Goal: Task Accomplishment & Management: Manage account settings

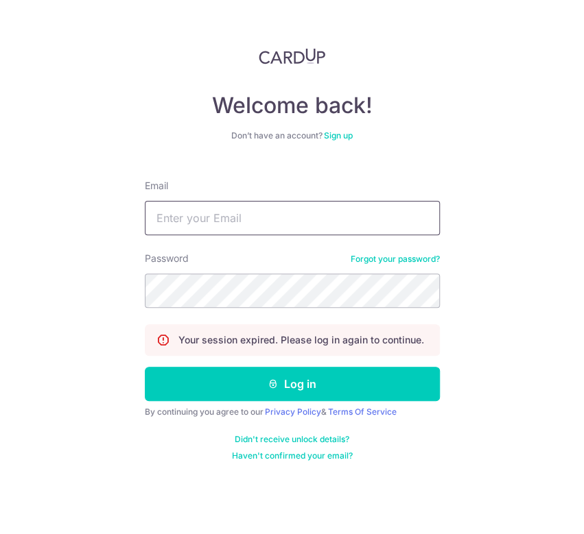
click at [241, 224] on input "Email" at bounding box center [292, 218] width 295 height 34
click at [259, 220] on input "Email" at bounding box center [292, 218] width 295 height 34
drag, startPoint x: 257, startPoint y: 204, endPoint x: 251, endPoint y: 226, distance: 22.1
click at [257, 204] on input "Email" at bounding box center [292, 218] width 295 height 34
type input "[EMAIL_ADDRESS][DOMAIN_NAME]"
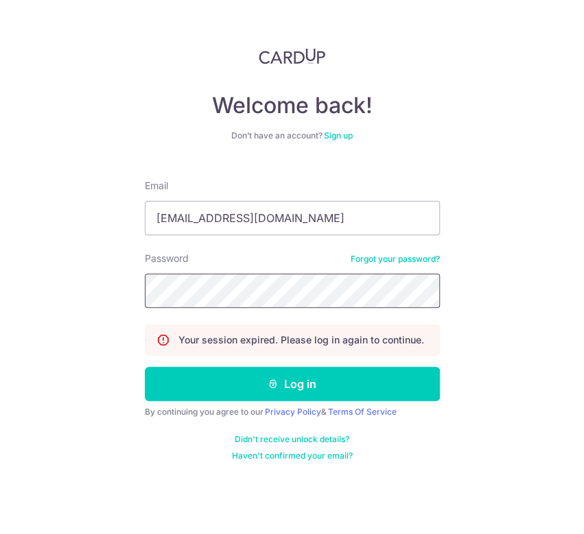
click at [145, 367] on button "Log in" at bounding box center [292, 384] width 295 height 34
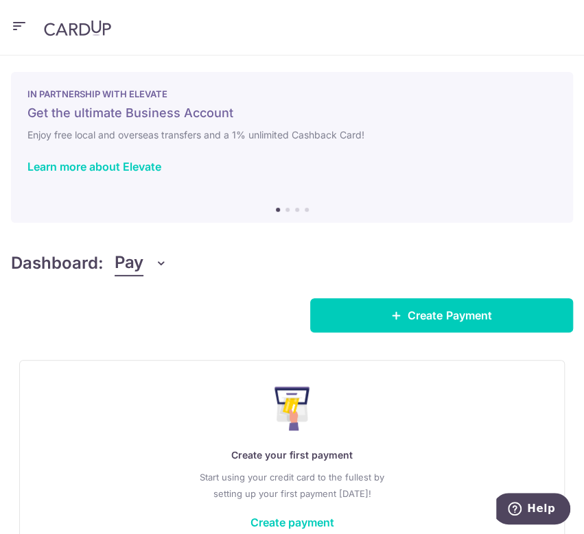
click at [14, 28] on icon "button" at bounding box center [19, 26] width 16 height 17
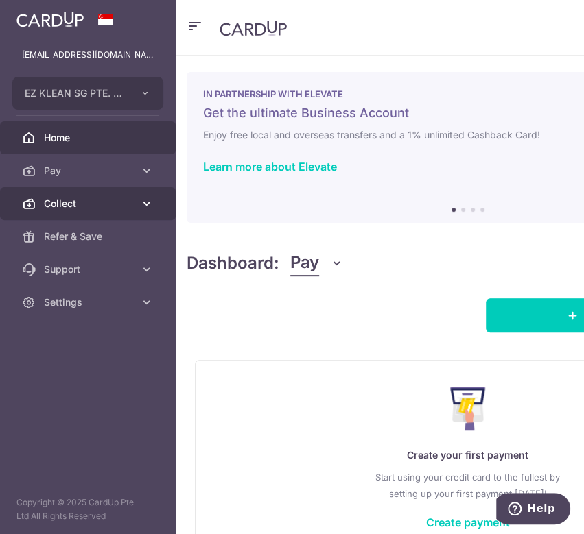
click at [78, 200] on span "Collect" at bounding box center [89, 204] width 91 height 14
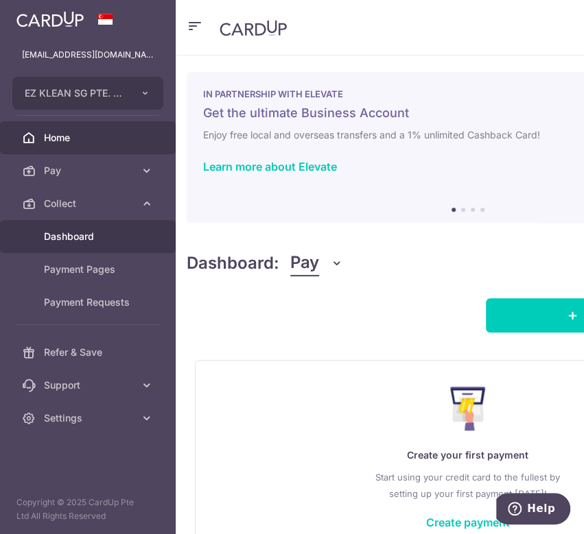
click at [78, 235] on span "Dashboard" at bounding box center [89, 237] width 91 height 14
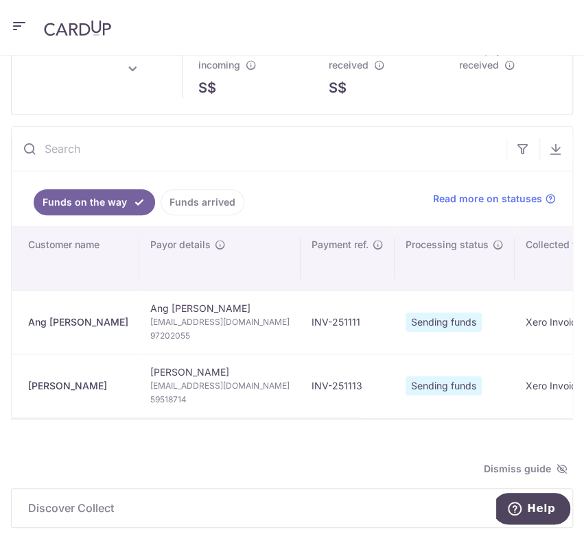
type input "[DATE]"
